Goal: Task Accomplishment & Management: Complete application form

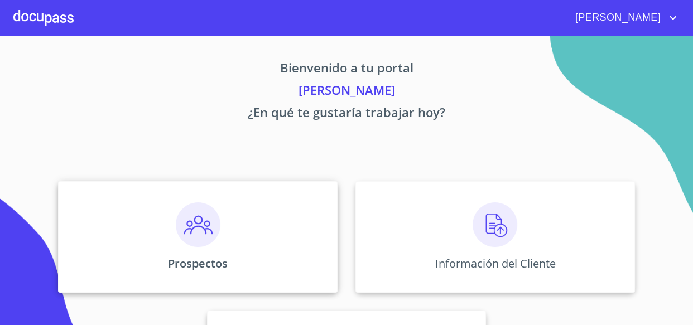
click at [208, 239] on img at bounding box center [198, 224] width 45 height 45
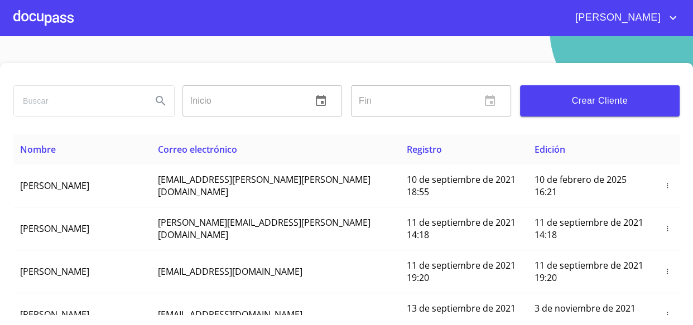
click at [89, 100] on input "search" at bounding box center [78, 101] width 129 height 30
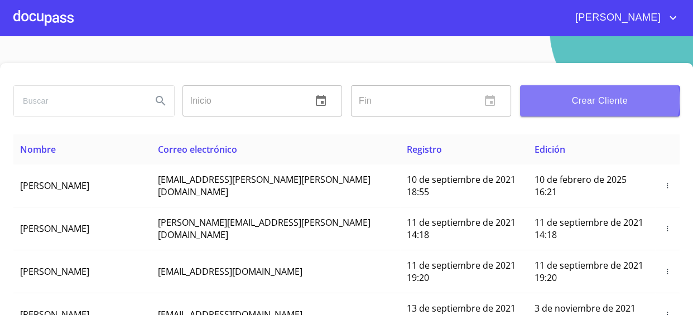
click at [577, 100] on span "Crear Cliente" at bounding box center [600, 101] width 142 height 16
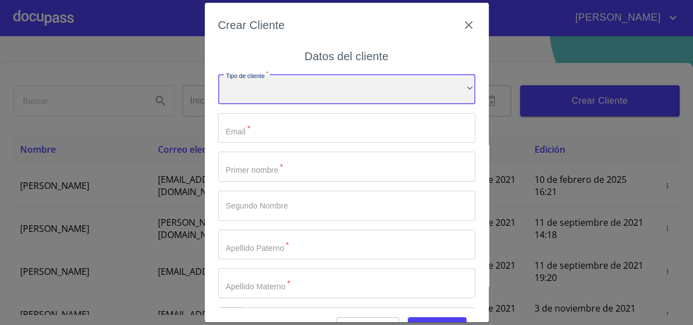
click at [249, 98] on div "​" at bounding box center [346, 89] width 257 height 30
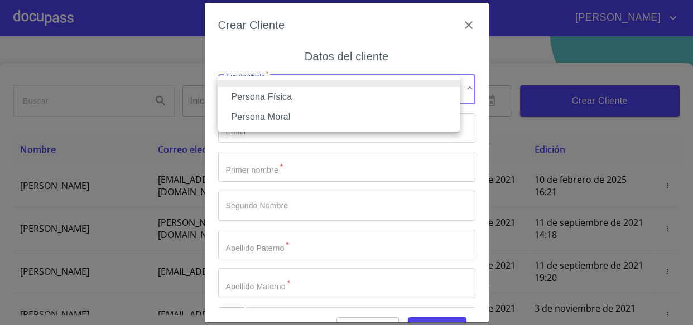
click at [249, 98] on li "Persona Física" at bounding box center [339, 97] width 242 height 20
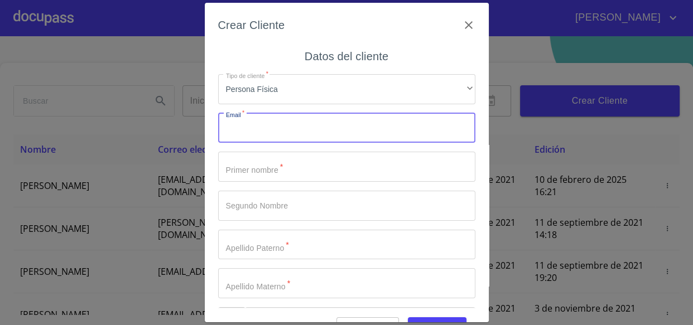
click at [242, 122] on input "Tipo de cliente   *" at bounding box center [346, 128] width 257 height 30
type input "[EMAIL_ADDRESS][DOMAIN_NAME]"
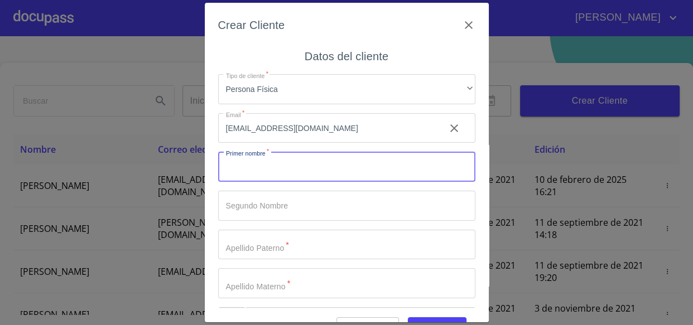
click at [236, 161] on input "Tipo de cliente   *" at bounding box center [346, 167] width 257 height 30
type input "YENI"
click at [255, 182] on input "Tipo de cliente   *" at bounding box center [327, 167] width 218 height 30
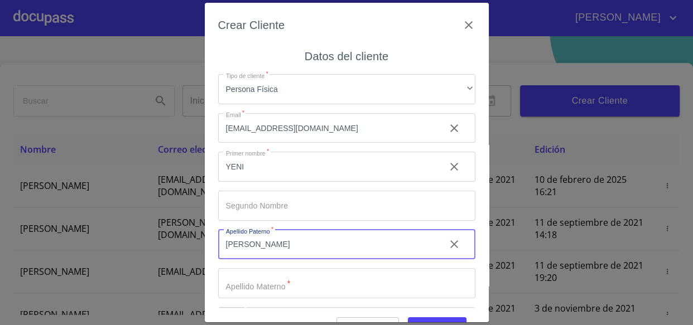
type input "[PERSON_NAME]"
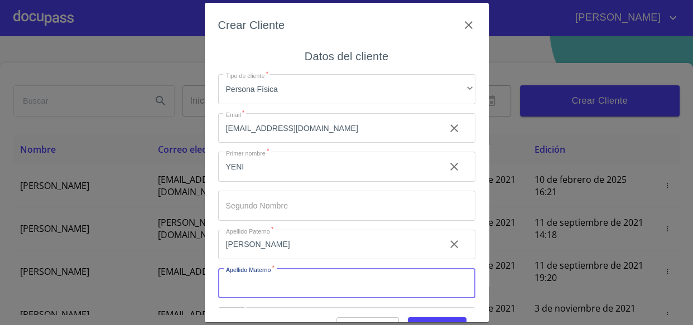
click at [248, 284] on input "Tipo de cliente   *" at bounding box center [346, 283] width 257 height 30
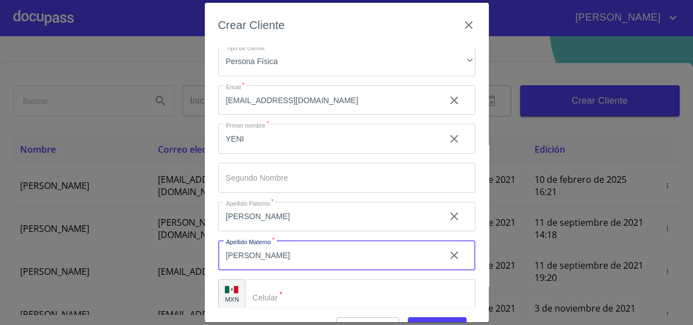
scroll to position [38, 0]
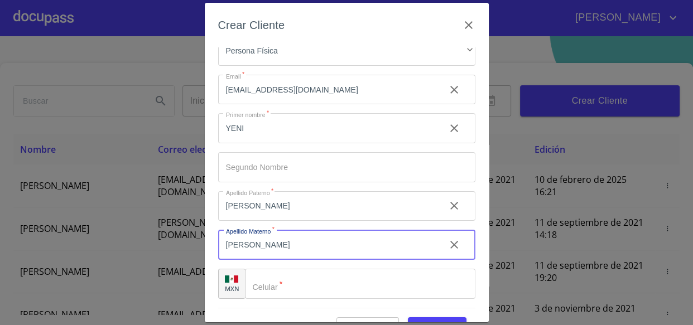
type input "[PERSON_NAME]"
click at [248, 284] on div "​" at bounding box center [360, 284] width 230 height 30
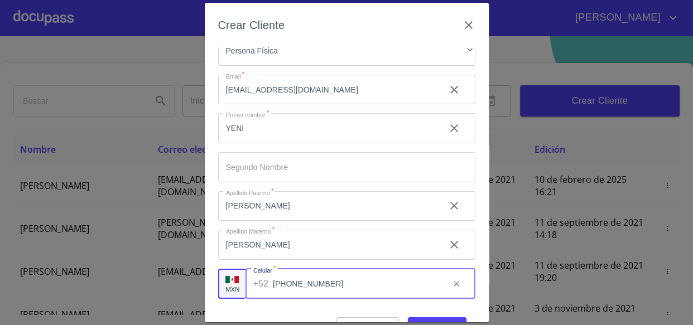
type input "[PHONE_NUMBER]"
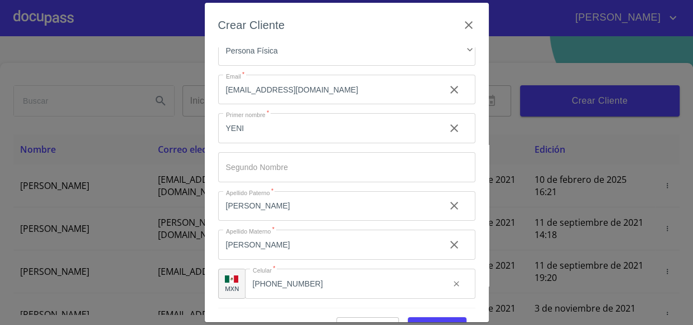
click at [429, 310] on div "Cancelar Guardar" at bounding box center [346, 323] width 257 height 30
click at [432, 318] on button "Guardar" at bounding box center [437, 327] width 59 height 21
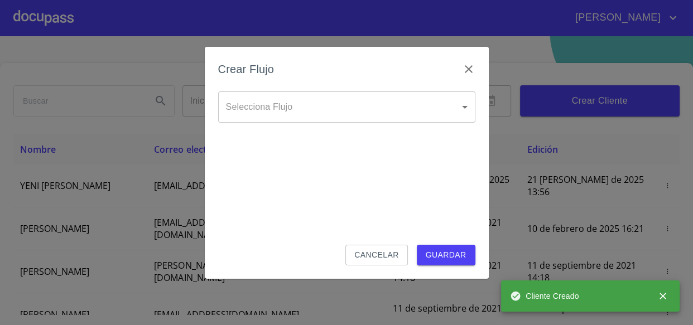
click at [237, 117] on body "[PERSON_NAME] ​ Fin ​ Crear Cliente Nombre Correo electrónico Registro Edición …" at bounding box center [346, 162] width 693 height 325
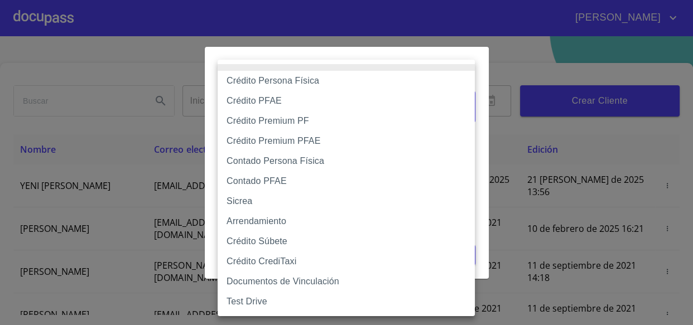
click at [245, 83] on li "Crédito Persona Física" at bounding box center [346, 81] width 257 height 20
type input "6009fb3c7d1714eb8809aa97"
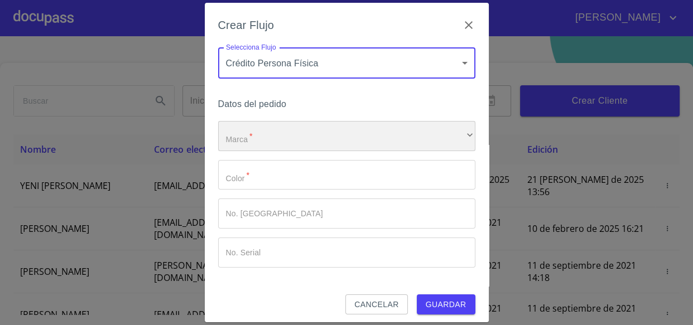
click at [273, 136] on div "​" at bounding box center [346, 136] width 257 height 30
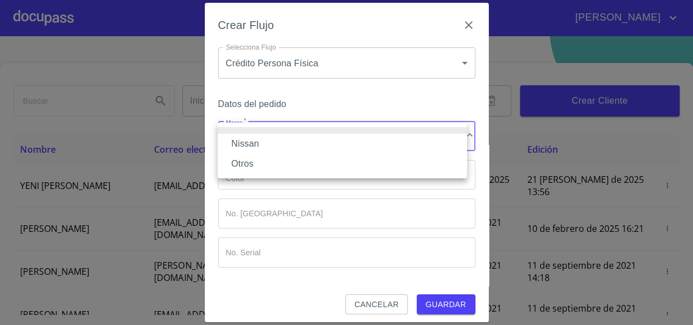
click at [257, 165] on li "Otros" at bounding box center [342, 164] width 249 height 20
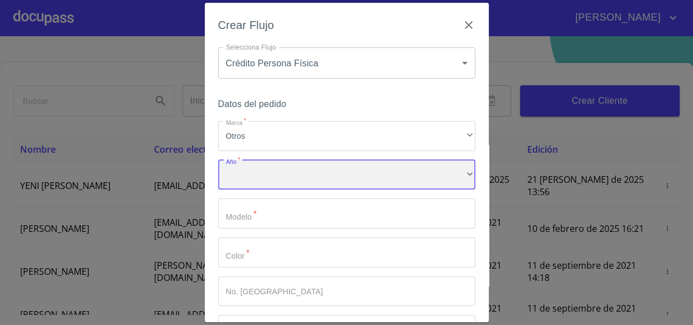
click at [252, 178] on div "​" at bounding box center [346, 175] width 257 height 30
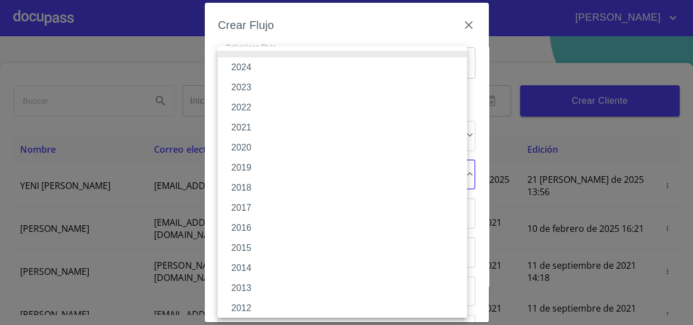
click at [243, 132] on li "2021" at bounding box center [346, 128] width 257 height 20
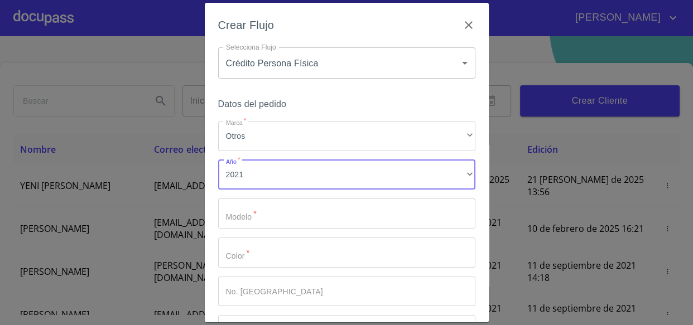
click at [246, 211] on input "Marca   *" at bounding box center [346, 214] width 257 height 30
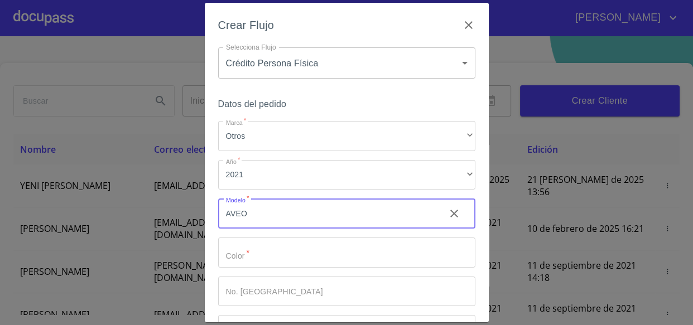
type input "AVEO"
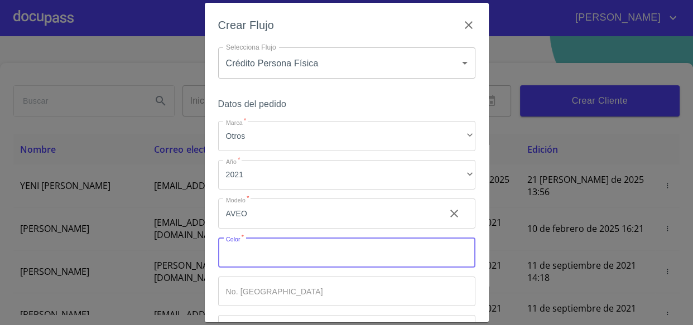
click at [240, 264] on input "Marca   *" at bounding box center [346, 253] width 257 height 30
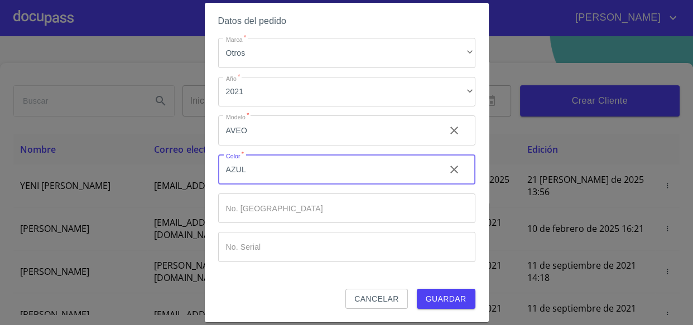
type input "AZUL"
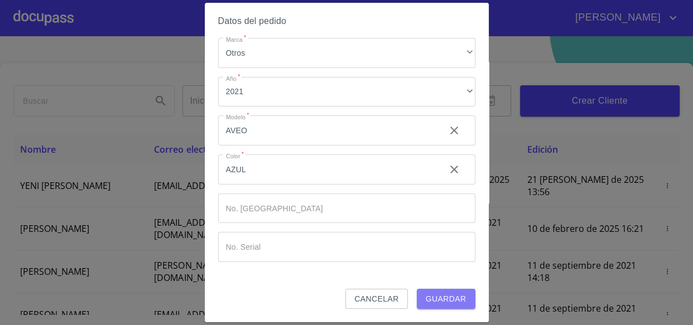
click at [443, 297] on span "Guardar" at bounding box center [446, 299] width 41 height 14
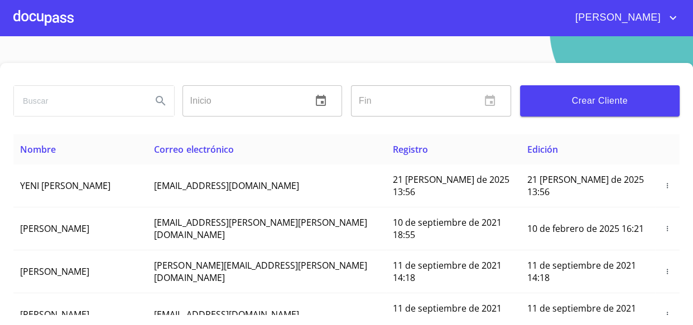
click at [40, 20] on div at bounding box center [43, 18] width 60 height 36
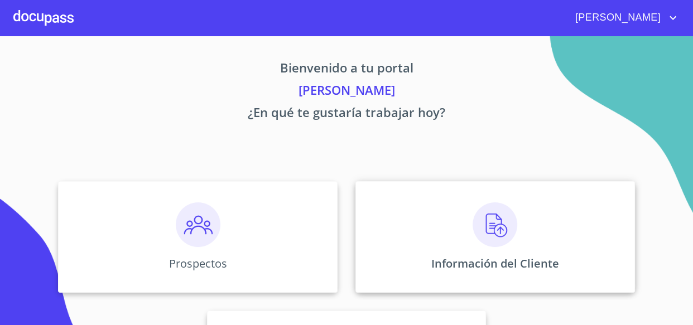
click at [501, 221] on img at bounding box center [494, 224] width 45 height 45
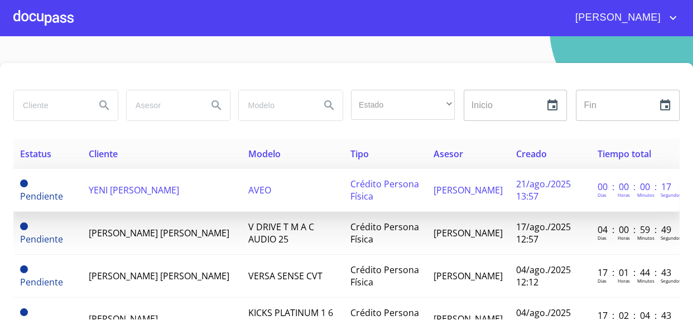
click at [132, 188] on span "YENI [PERSON_NAME]" at bounding box center [134, 190] width 90 height 12
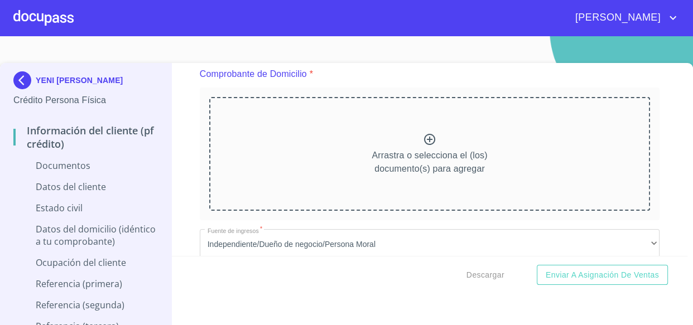
scroll to position [456, 0]
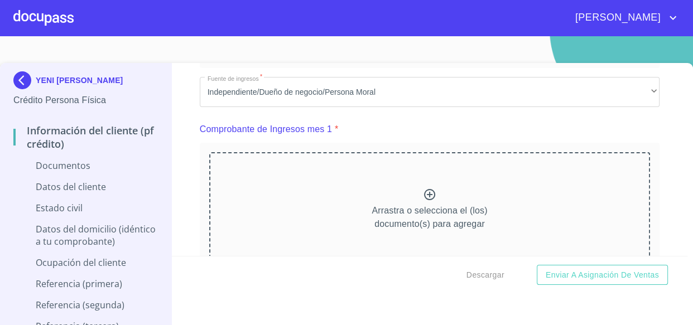
click at [423, 188] on icon at bounding box center [429, 194] width 13 height 13
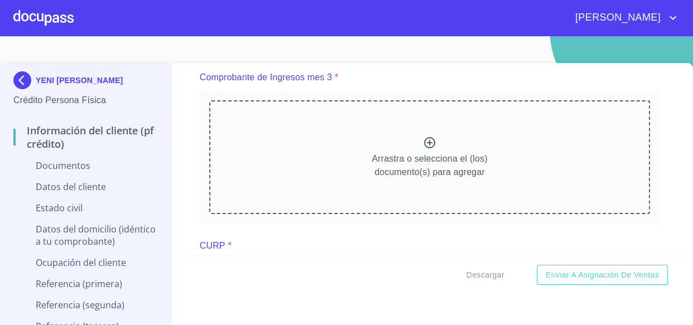
scroll to position [862, 0]
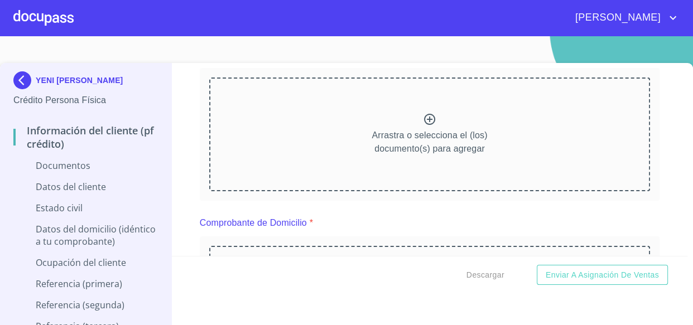
scroll to position [101, 0]
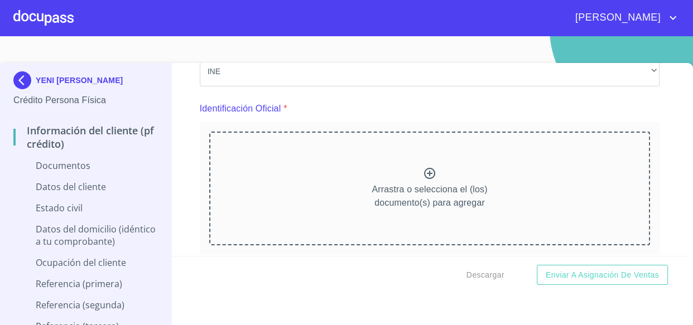
click at [424, 173] on icon at bounding box center [429, 173] width 11 height 11
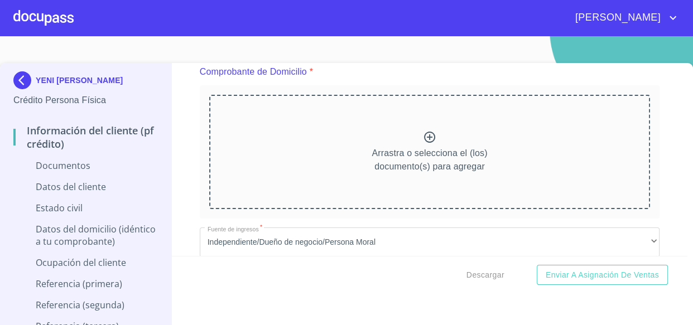
scroll to position [456, 0]
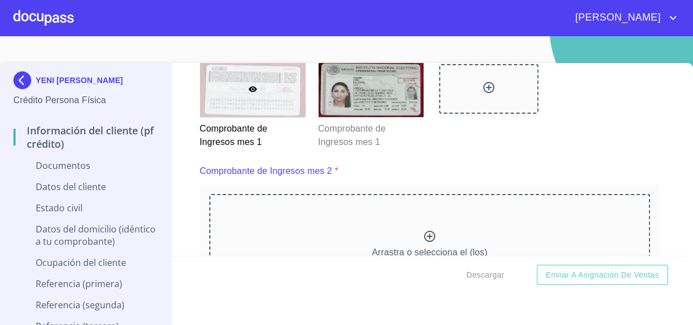
scroll to position [608, 0]
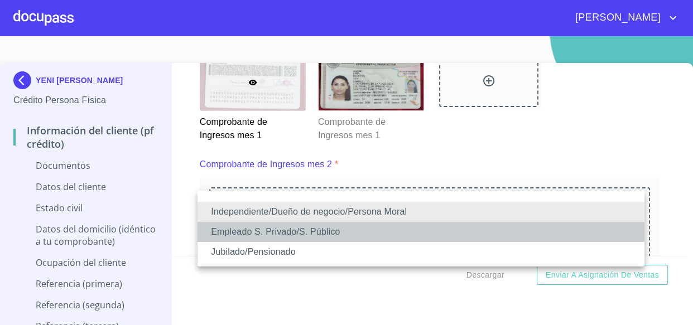
click at [222, 228] on li "Empleado S. Privado/S. Público" at bounding box center [420, 232] width 447 height 20
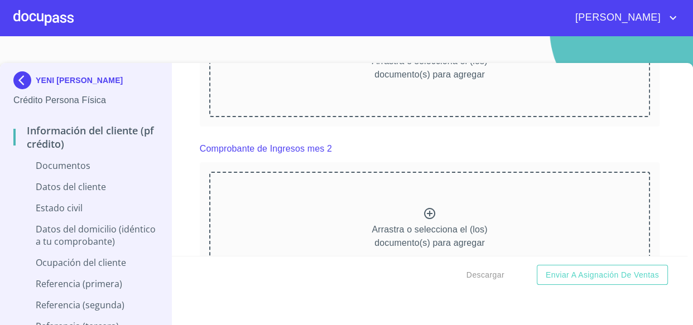
scroll to position [507, 0]
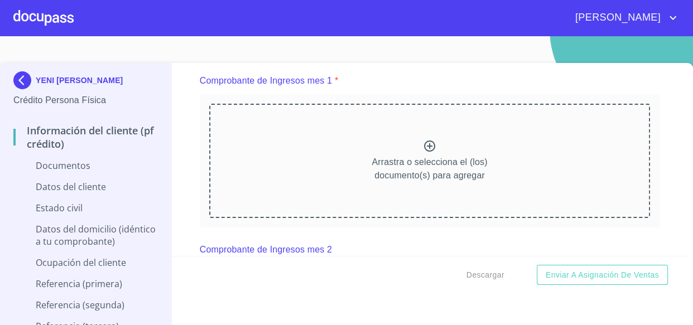
click at [45, 16] on div at bounding box center [43, 18] width 60 height 36
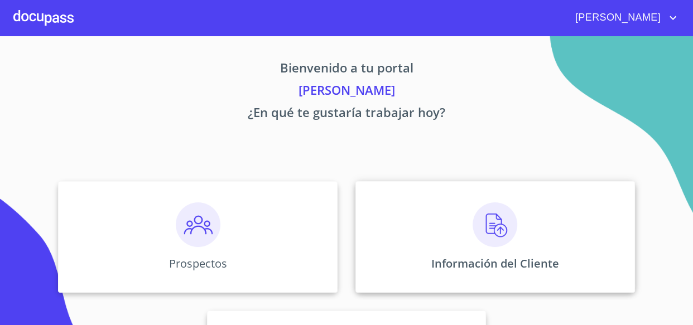
click at [486, 233] on img at bounding box center [494, 224] width 45 height 45
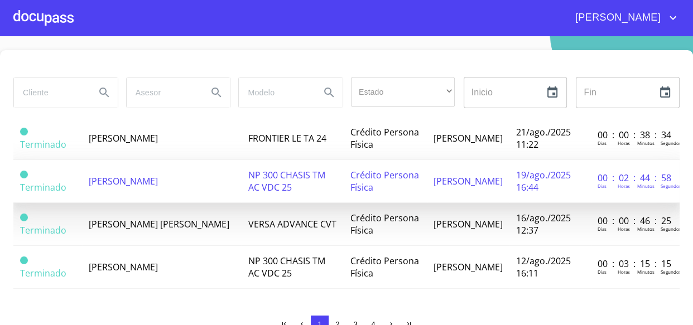
scroll to position [892, 0]
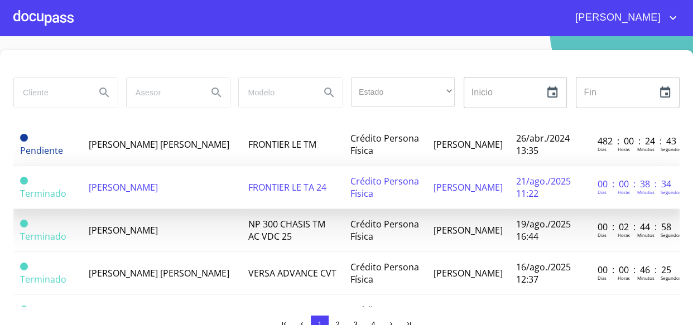
click at [115, 181] on span "[PERSON_NAME]" at bounding box center [123, 187] width 69 height 12
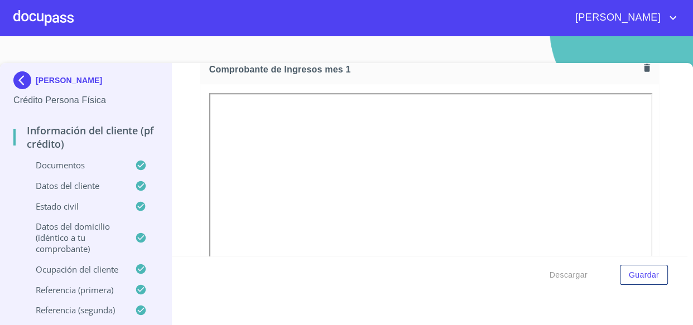
scroll to position [912, 0]
click at [74, 11] on div "[PERSON_NAME]" at bounding box center [377, 18] width 606 height 18
click at [62, 16] on div at bounding box center [43, 18] width 60 height 36
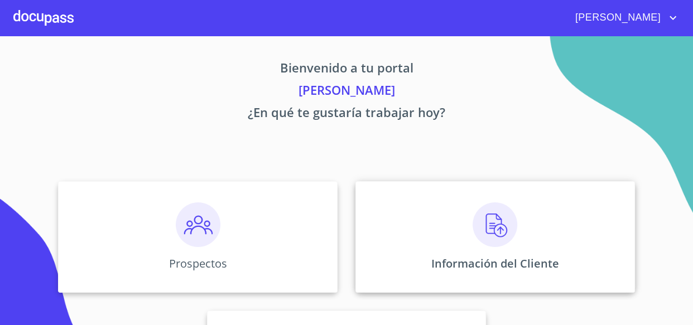
click at [487, 226] on img at bounding box center [494, 224] width 45 height 45
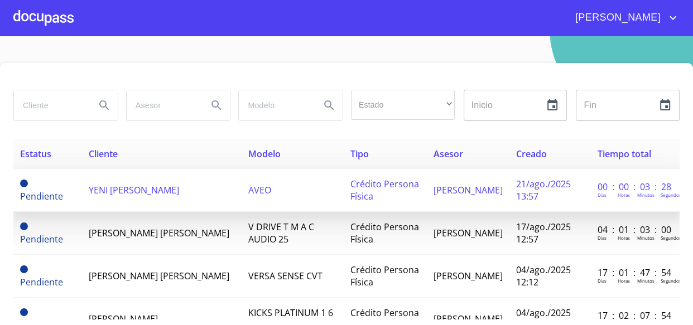
click at [107, 181] on td "YENI [PERSON_NAME]" at bounding box center [162, 190] width 160 height 43
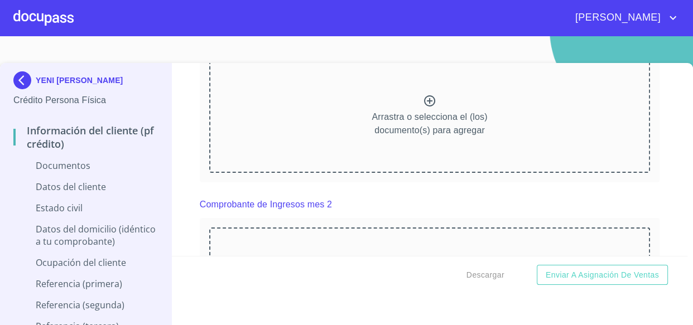
scroll to position [507, 0]
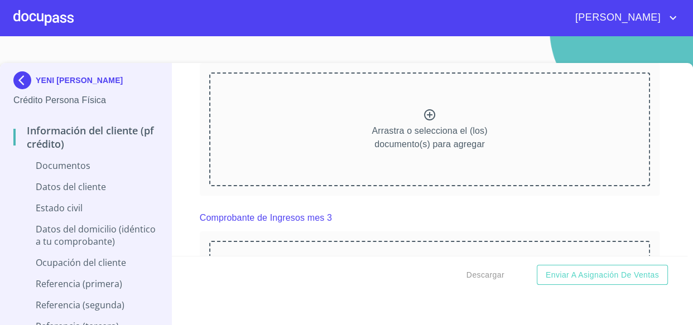
scroll to position [1014, 0]
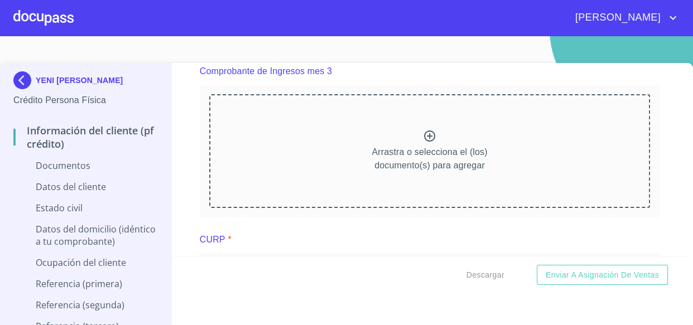
scroll to position [1470, 0]
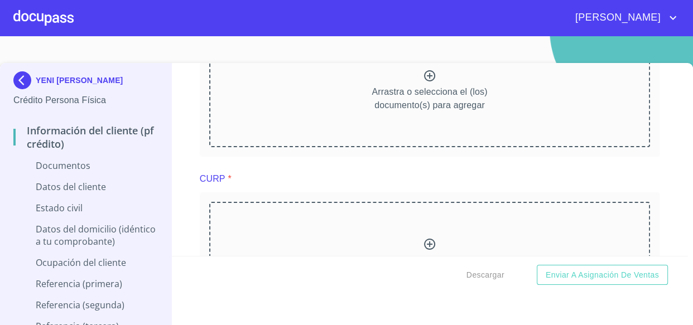
scroll to position [1977, 0]
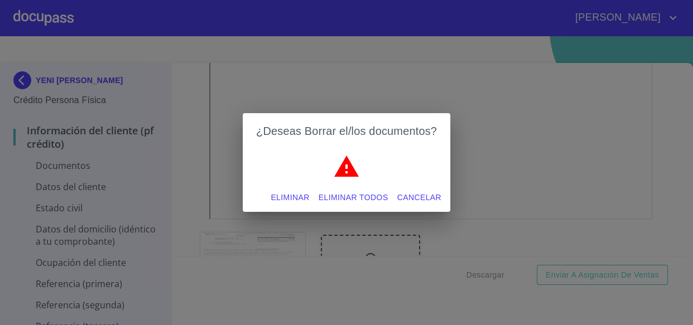
click at [297, 201] on span "Eliminar" at bounding box center [290, 198] width 38 height 14
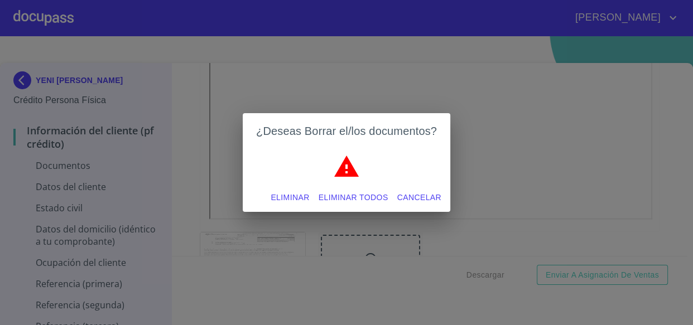
click at [272, 199] on span "Eliminar" at bounding box center [290, 198] width 38 height 14
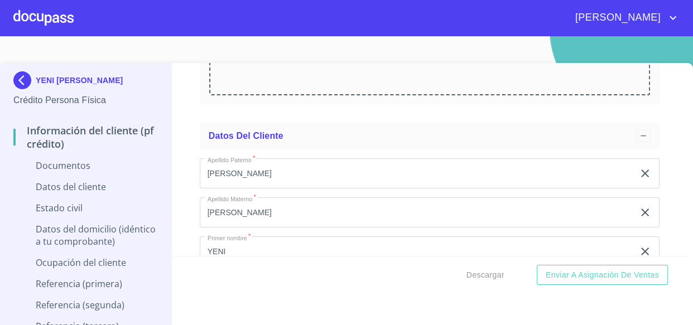
scroll to position [2535, 0]
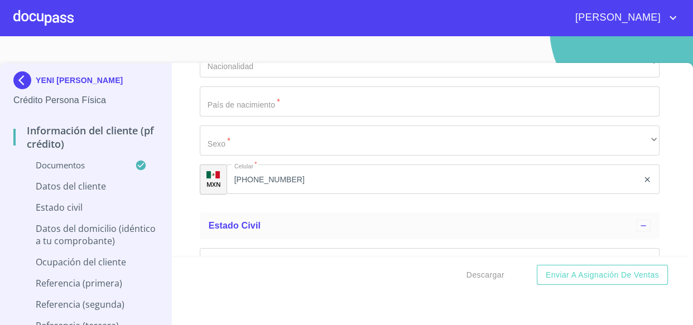
scroll to position [3245, 0]
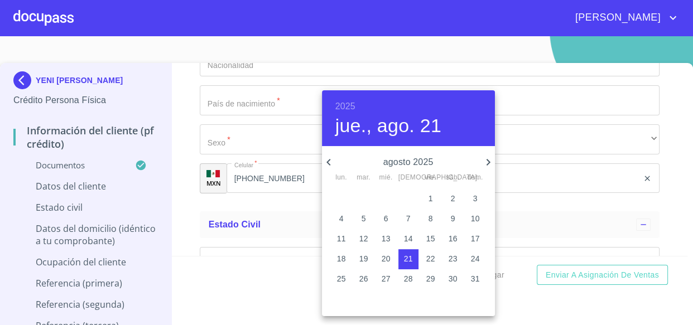
click at [234, 157] on div at bounding box center [346, 162] width 693 height 325
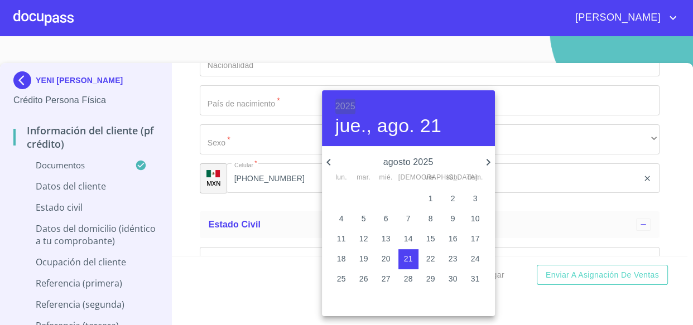
click at [335, 104] on h6 "2025" at bounding box center [345, 107] width 20 height 16
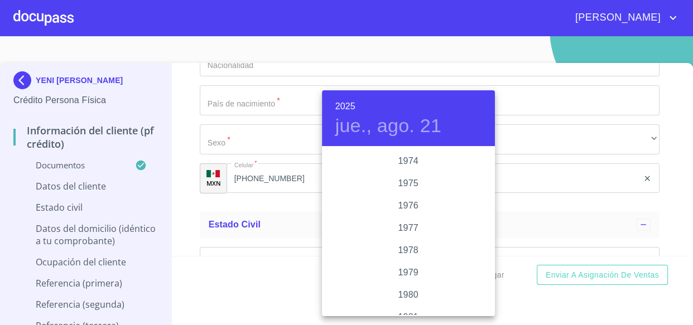
scroll to position [1099, 0]
click at [403, 243] on div "1978" at bounding box center [408, 242] width 173 height 22
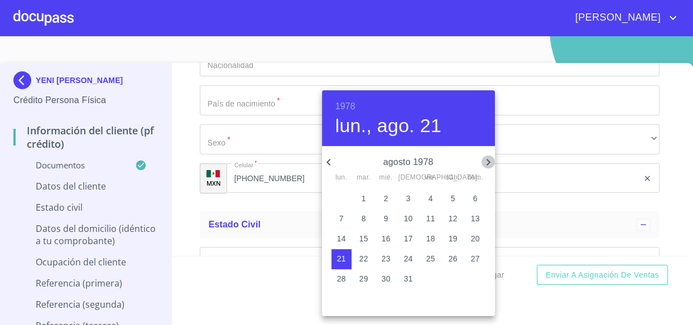
click at [488, 163] on icon "button" at bounding box center [488, 162] width 4 height 7
click at [390, 235] on p "15" at bounding box center [385, 238] width 9 height 11
type input "15 de nov. de 1978"
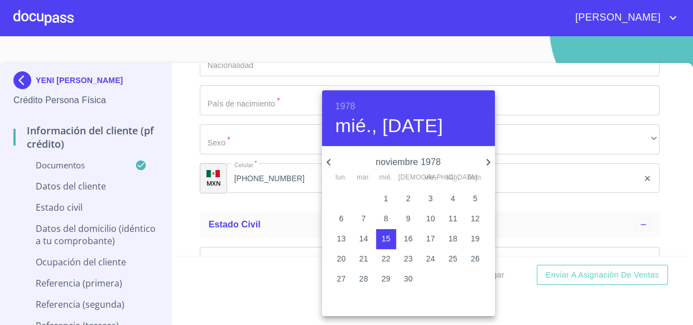
click at [246, 200] on div at bounding box center [346, 162] width 693 height 325
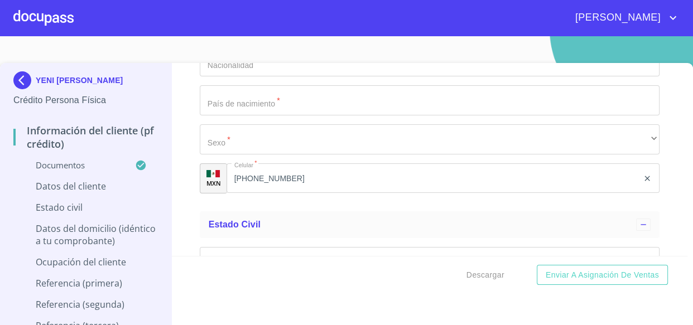
paste input "LABY7811152WA"
type input "LABY7811152WA"
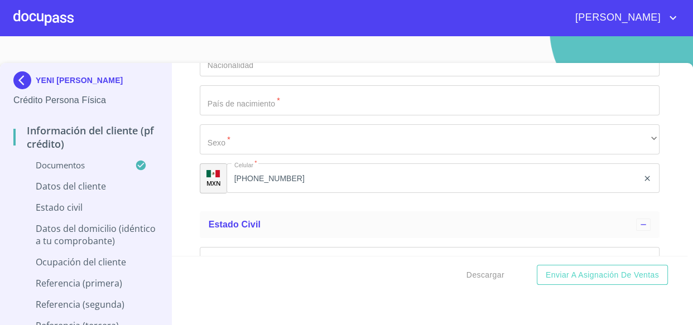
paste input "LABY781115MMNRCN06"
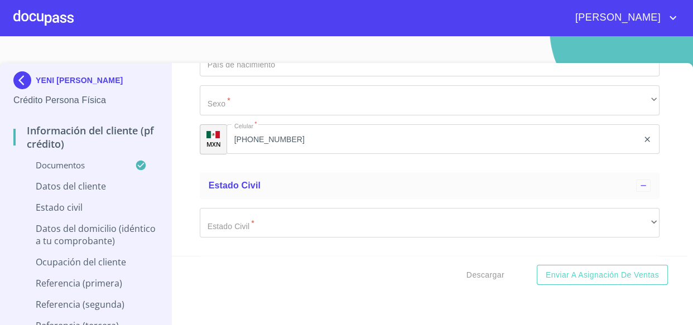
scroll to position [3397, 0]
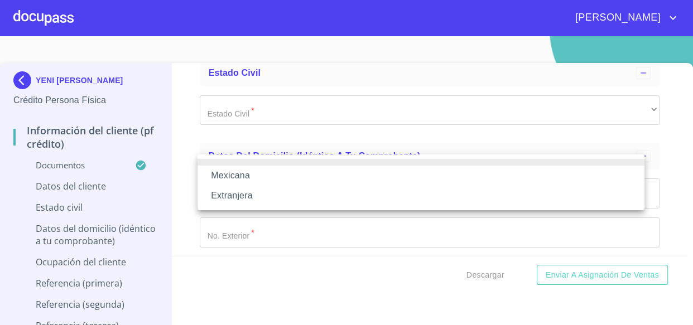
click at [218, 95] on div at bounding box center [346, 162] width 693 height 325
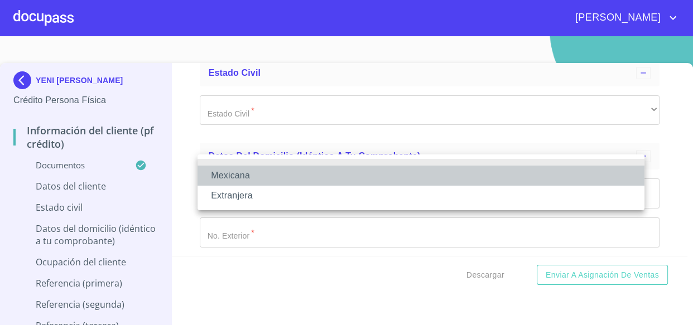
click at [224, 173] on li "Mexicana" at bounding box center [420, 176] width 447 height 20
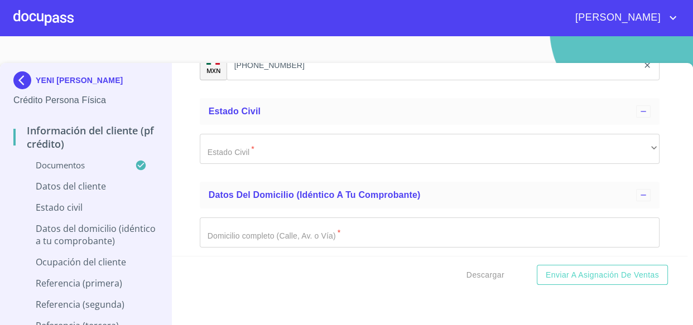
type input "LABY781115MMNRCN06"
type input "[GEOGRAPHIC_DATA]"
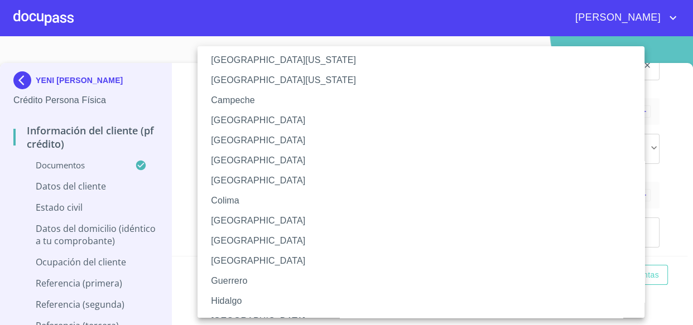
scroll to position [50, 0]
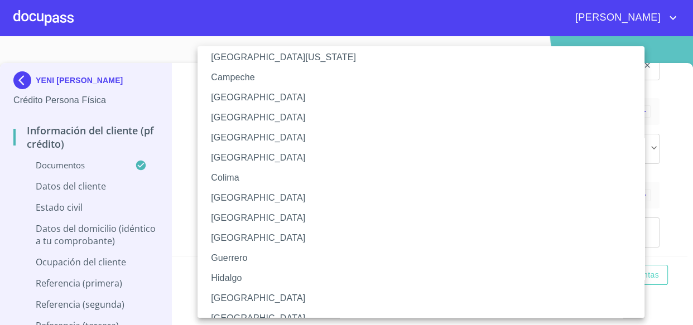
click at [176, 240] on div at bounding box center [346, 162] width 693 height 325
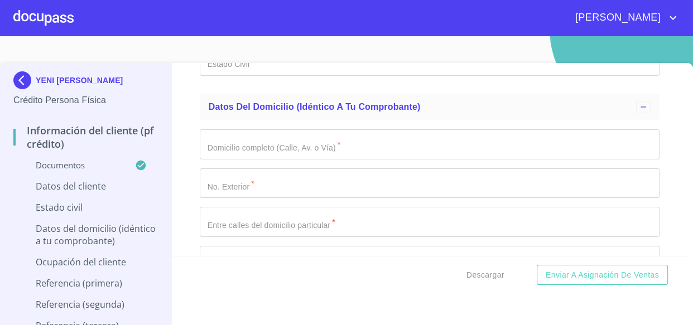
scroll to position [3452, 0]
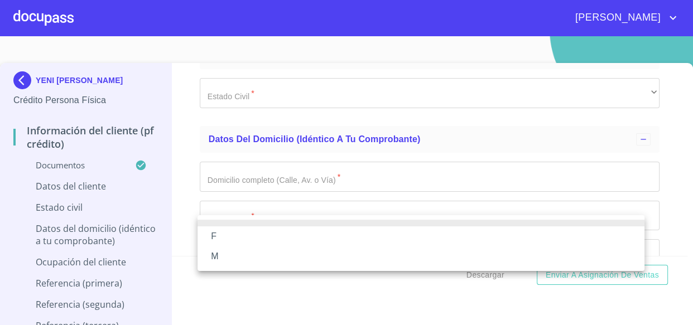
click at [224, 234] on li "F" at bounding box center [420, 236] width 447 height 20
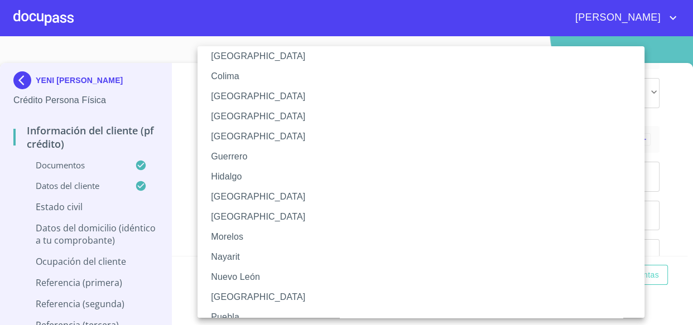
scroll to position [202, 0]
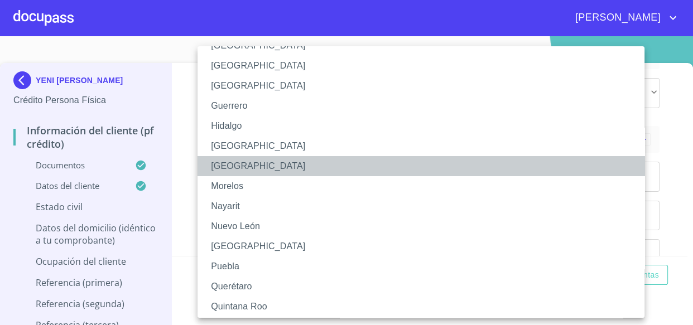
click at [230, 167] on li "[GEOGRAPHIC_DATA]" at bounding box center [424, 166] width 455 height 20
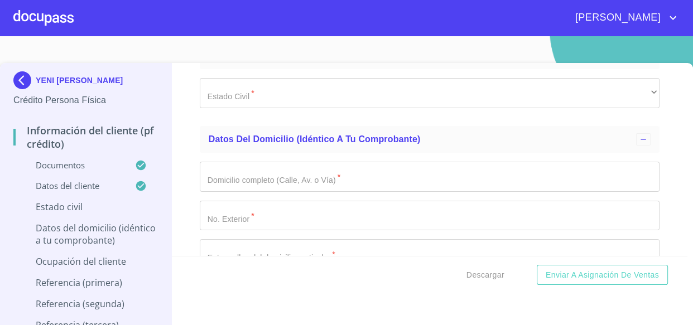
click at [184, 171] on div "Información del cliente (PF crédito) Documentos Documento de identificación.   …" at bounding box center [429, 159] width 515 height 193
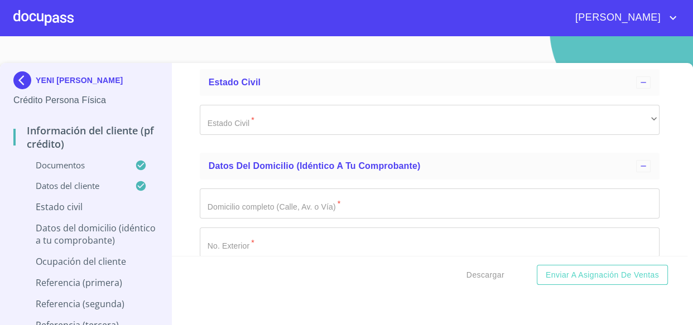
scroll to position [3402, 0]
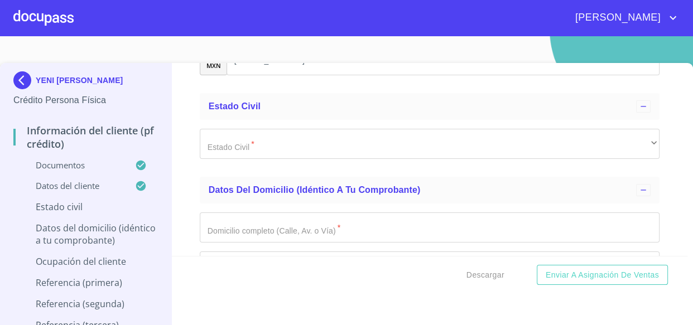
type input "2595008316447"
click at [194, 193] on div "Información del cliente (PF crédito) Documentos Documento de identificación.   …" at bounding box center [429, 159] width 515 height 193
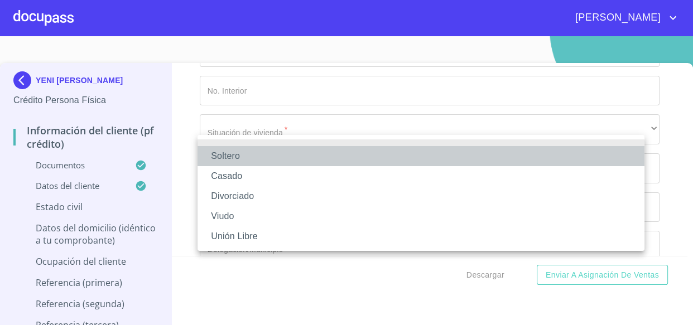
click at [228, 153] on li "Soltero" at bounding box center [420, 156] width 447 height 20
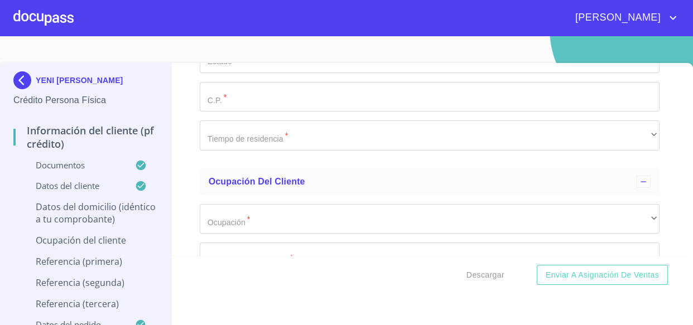
scroll to position [3909, 0]
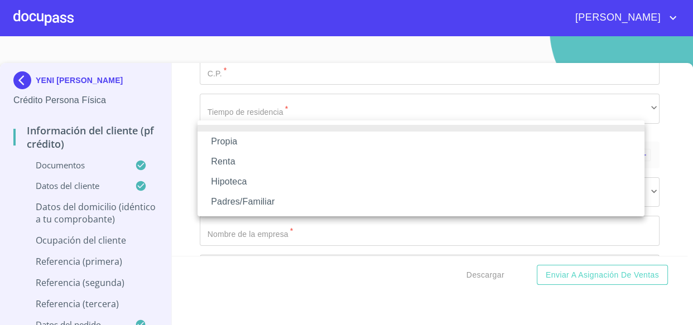
click at [226, 203] on li "Padres/Familiar" at bounding box center [420, 202] width 447 height 20
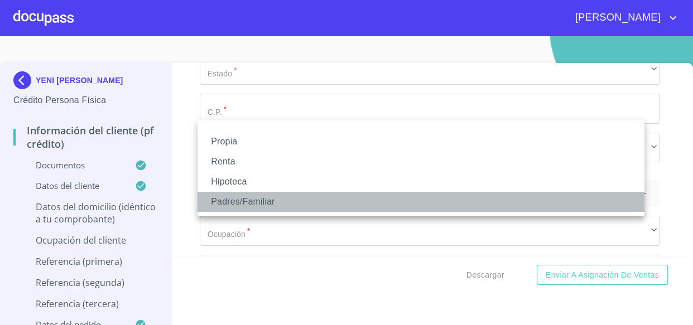
click at [243, 198] on li "Padres/Familiar" at bounding box center [420, 202] width 447 height 20
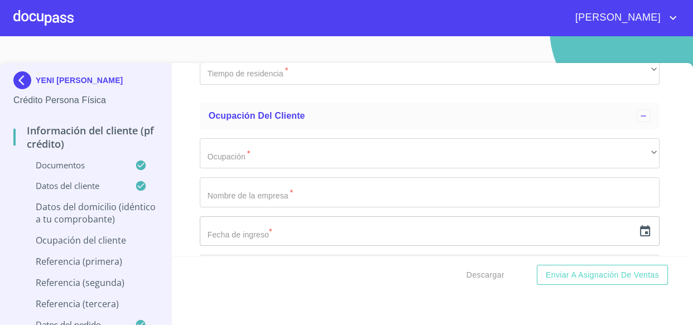
scroll to position [4010, 0]
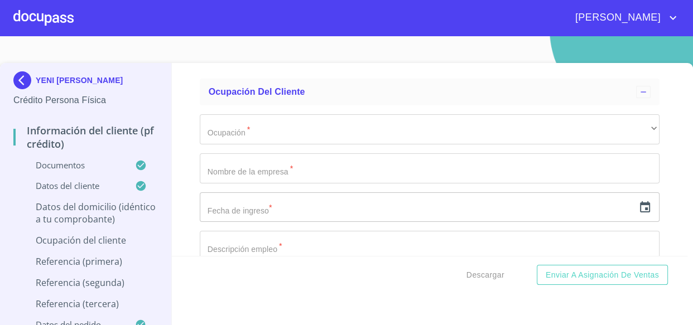
type input "$2,000,000"
type input "[GEOGRAPHIC_DATA]"
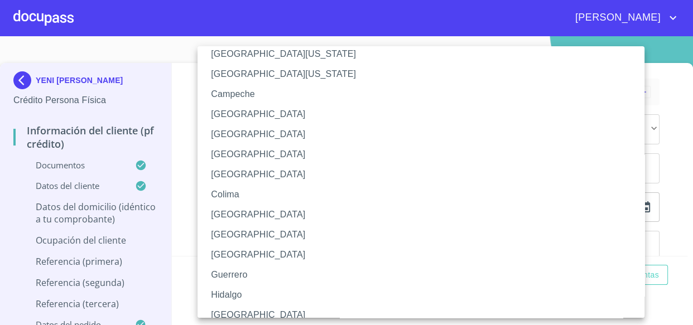
scroll to position [50, 0]
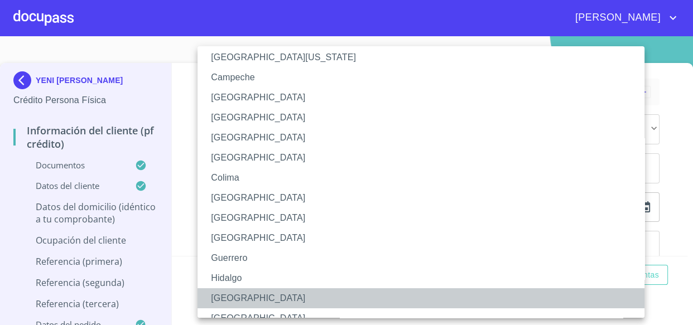
drag, startPoint x: 224, startPoint y: 293, endPoint x: 212, endPoint y: 259, distance: 36.0
click at [223, 293] on li "[GEOGRAPHIC_DATA]" at bounding box center [424, 298] width 455 height 20
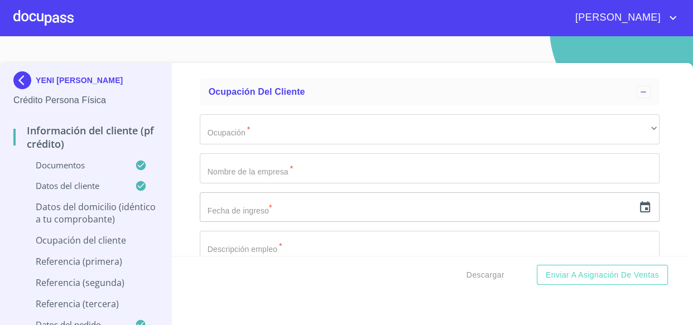
scroll to position [4060, 0]
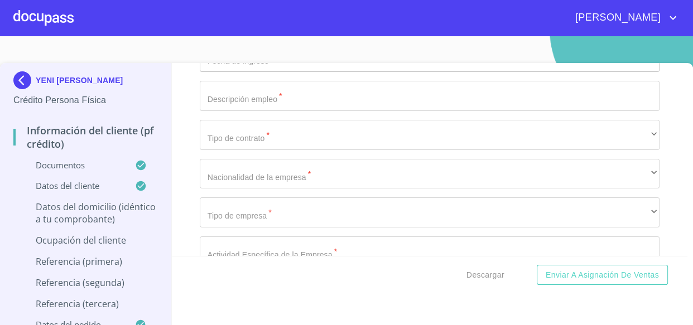
scroll to position [4162, 0]
type input "44900"
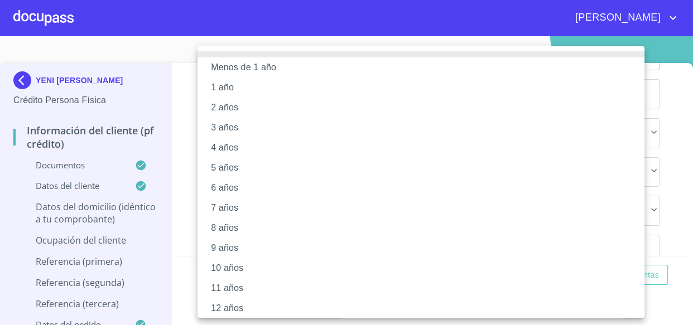
click at [182, 139] on div at bounding box center [346, 162] width 693 height 325
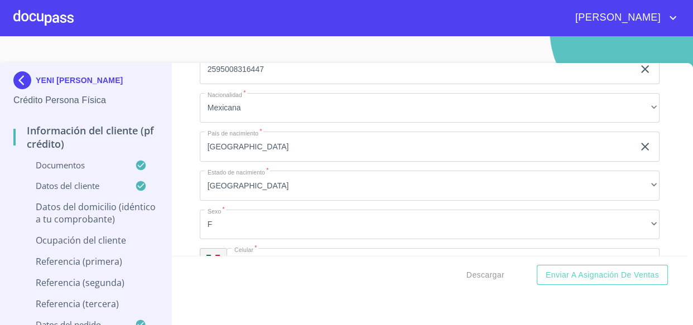
scroll to position [3148, 0]
